Goal: Find specific page/section: Find specific page/section

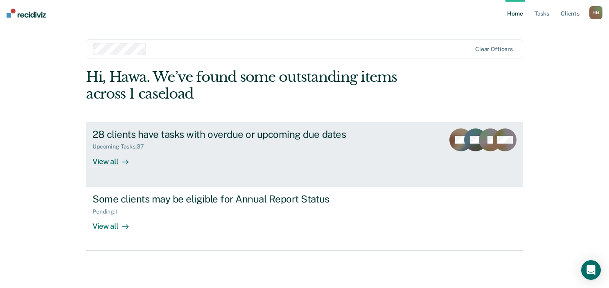
click at [98, 162] on div "View all" at bounding box center [116, 158] width 46 height 16
